Goal: Information Seeking & Learning: Find specific fact

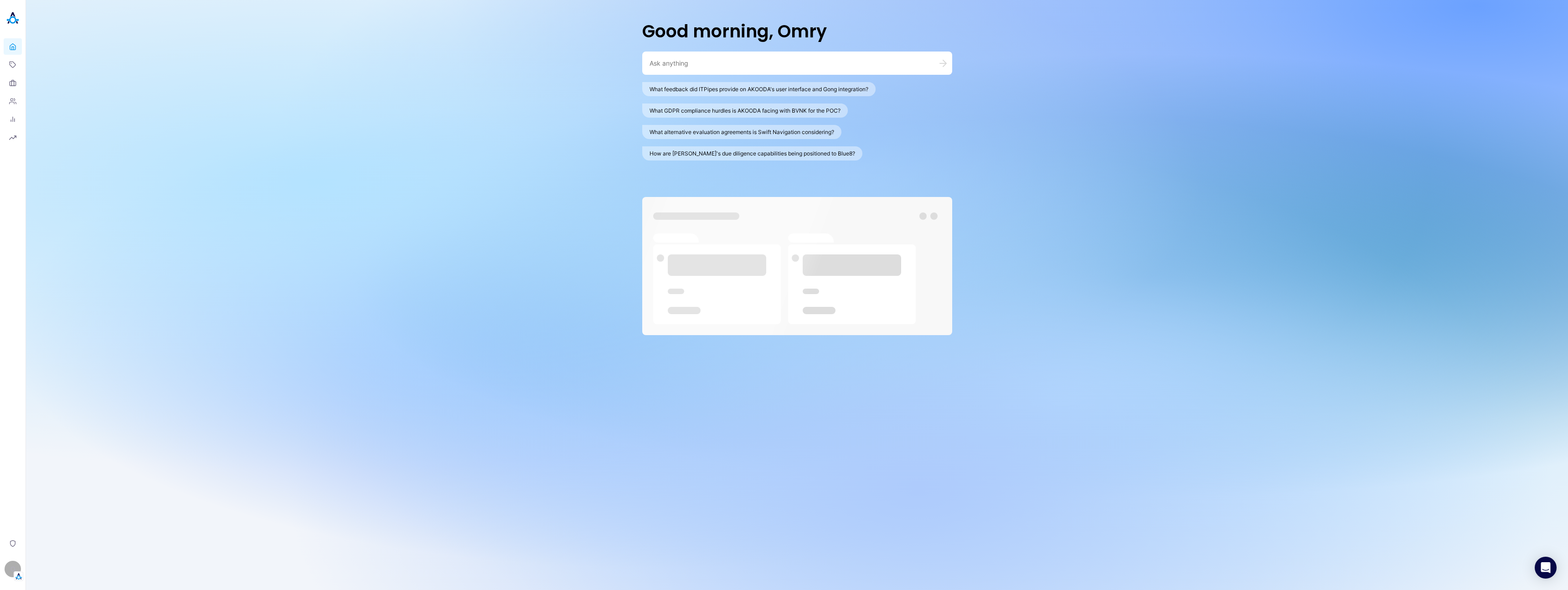
click at [713, 58] on div at bounding box center [797, 63] width 310 height 23
click at [701, 65] on textarea at bounding box center [786, 63] width 273 height 9
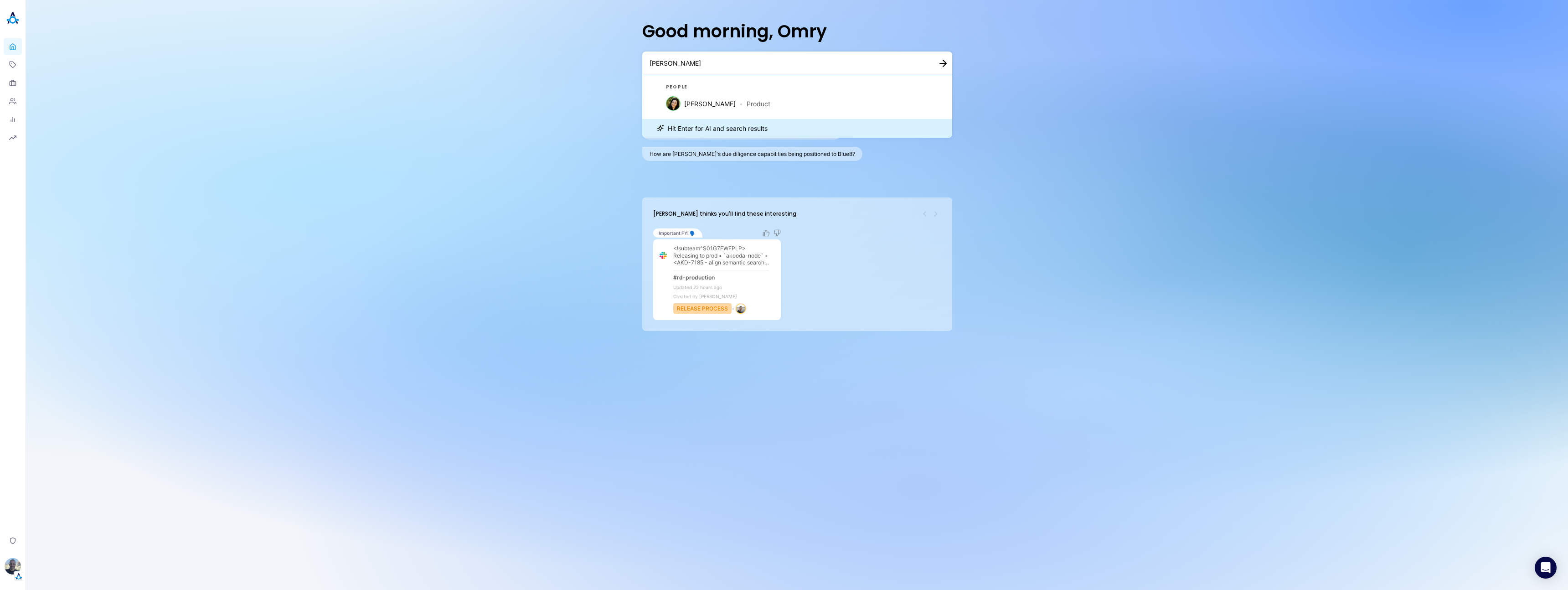
drag, startPoint x: 694, startPoint y: 105, endPoint x: 583, endPoint y: 77, distance: 114.5
click at [583, 77] on div "Good morning, Omry [PERSON_NAME] people [PERSON_NAME] • Product Hit Enter for A…" at bounding box center [797, 295] width 1542 height 590
click at [688, 66] on textarea "[PERSON_NAME]" at bounding box center [786, 63] width 273 height 9
click at [681, 66] on textarea "[PERSON_NAME]" at bounding box center [786, 63] width 273 height 9
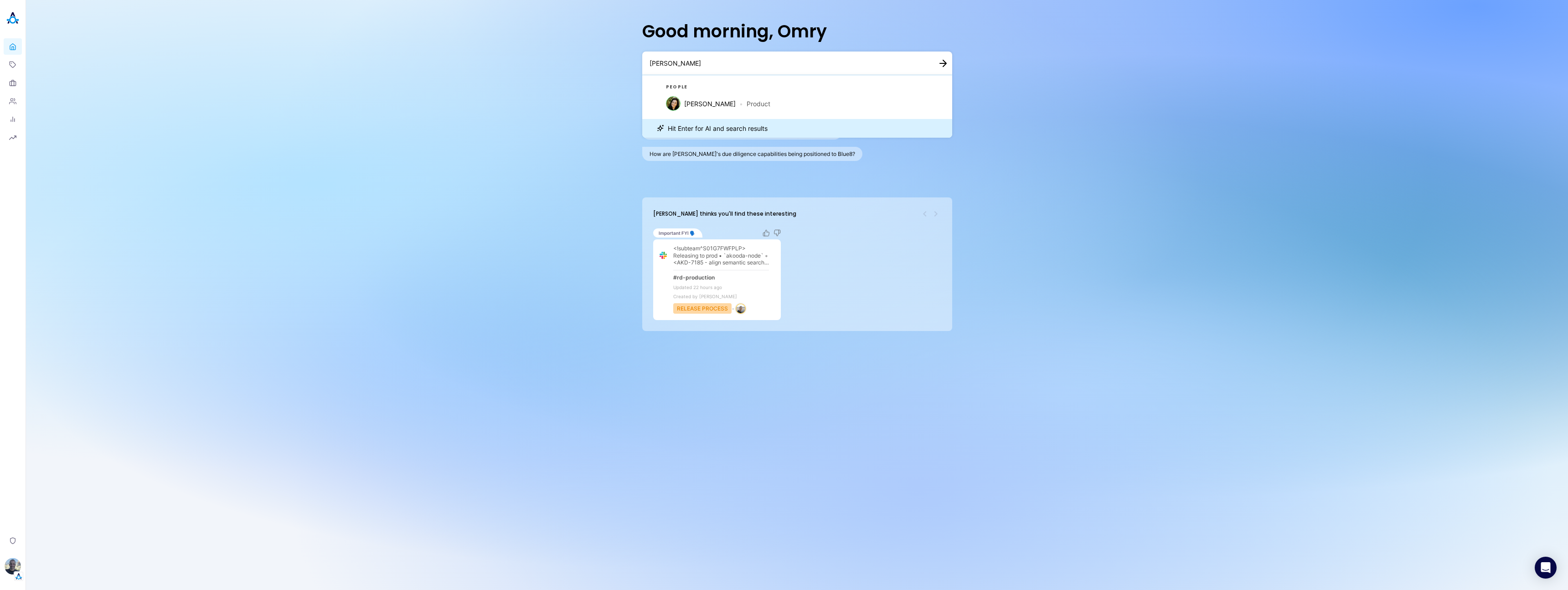
type textarea "[PERSON_NAME]"
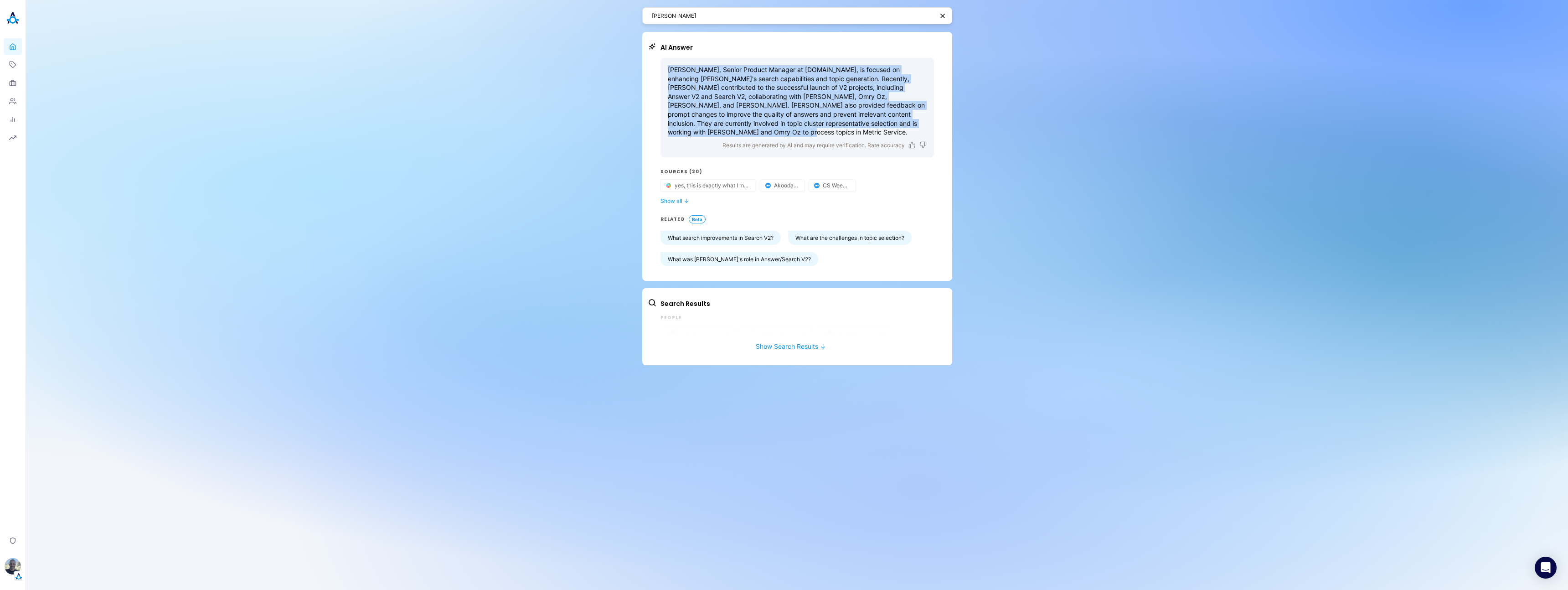
drag, startPoint x: 667, startPoint y: 68, endPoint x: 930, endPoint y: 121, distance: 268.3
click at [930, 121] on div "[PERSON_NAME], Senior Product Manager at [DOMAIN_NAME], is focused on enhancing…" at bounding box center [797, 107] width 273 height 99
click at [677, 197] on button "Show all ↓" at bounding box center [797, 200] width 273 height 7
